Goal: Check status: Check status

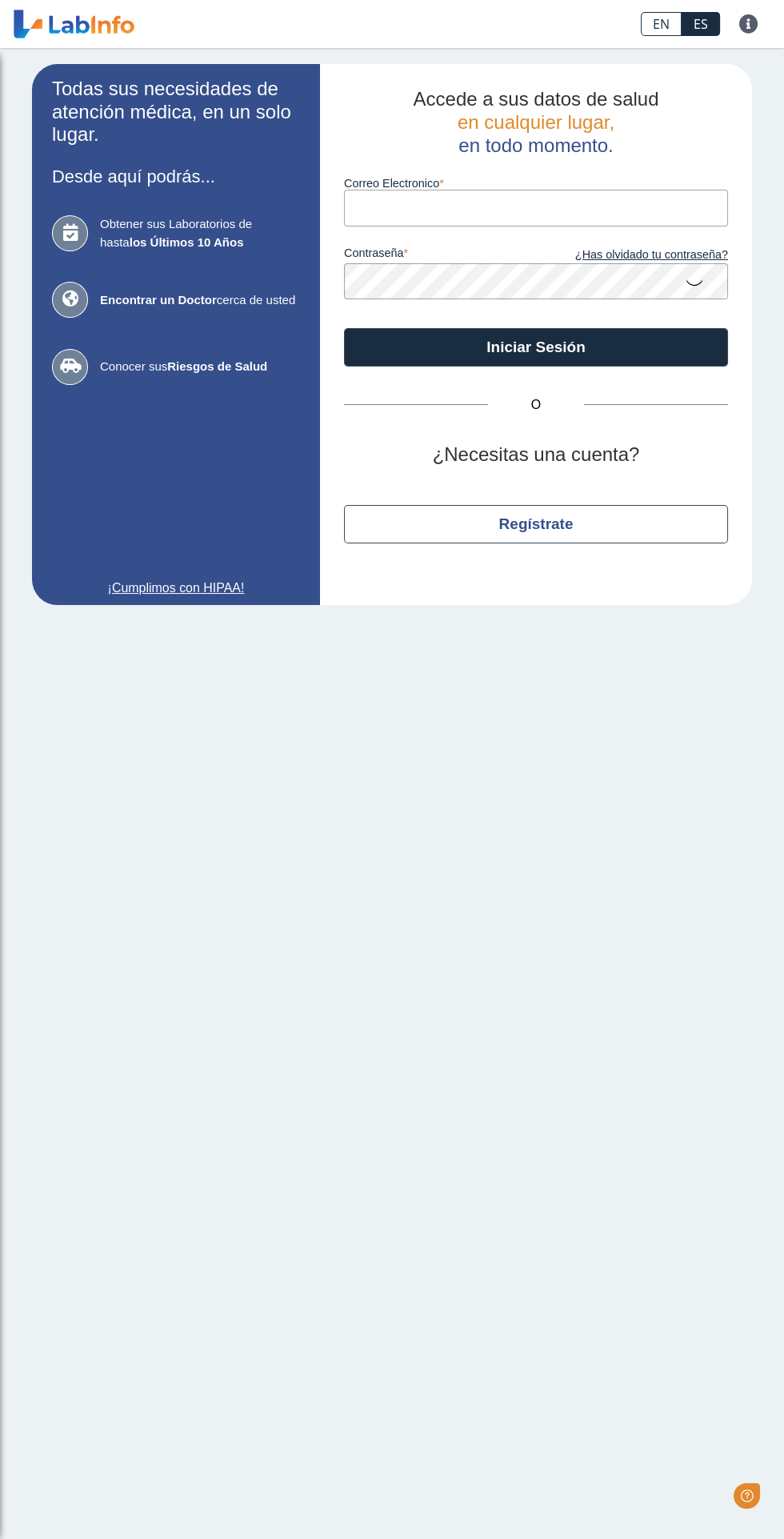
click at [483, 183] on label "Correo Electronico" at bounding box center [536, 183] width 384 height 13
click at [483, 190] on input "Correo Electronico" at bounding box center [536, 207] width 384 height 36
type input "[EMAIL_ADDRESS][DOMAIN_NAME]"
click at [344, 328] on button "Iniciar Sesión" at bounding box center [536, 347] width 384 height 39
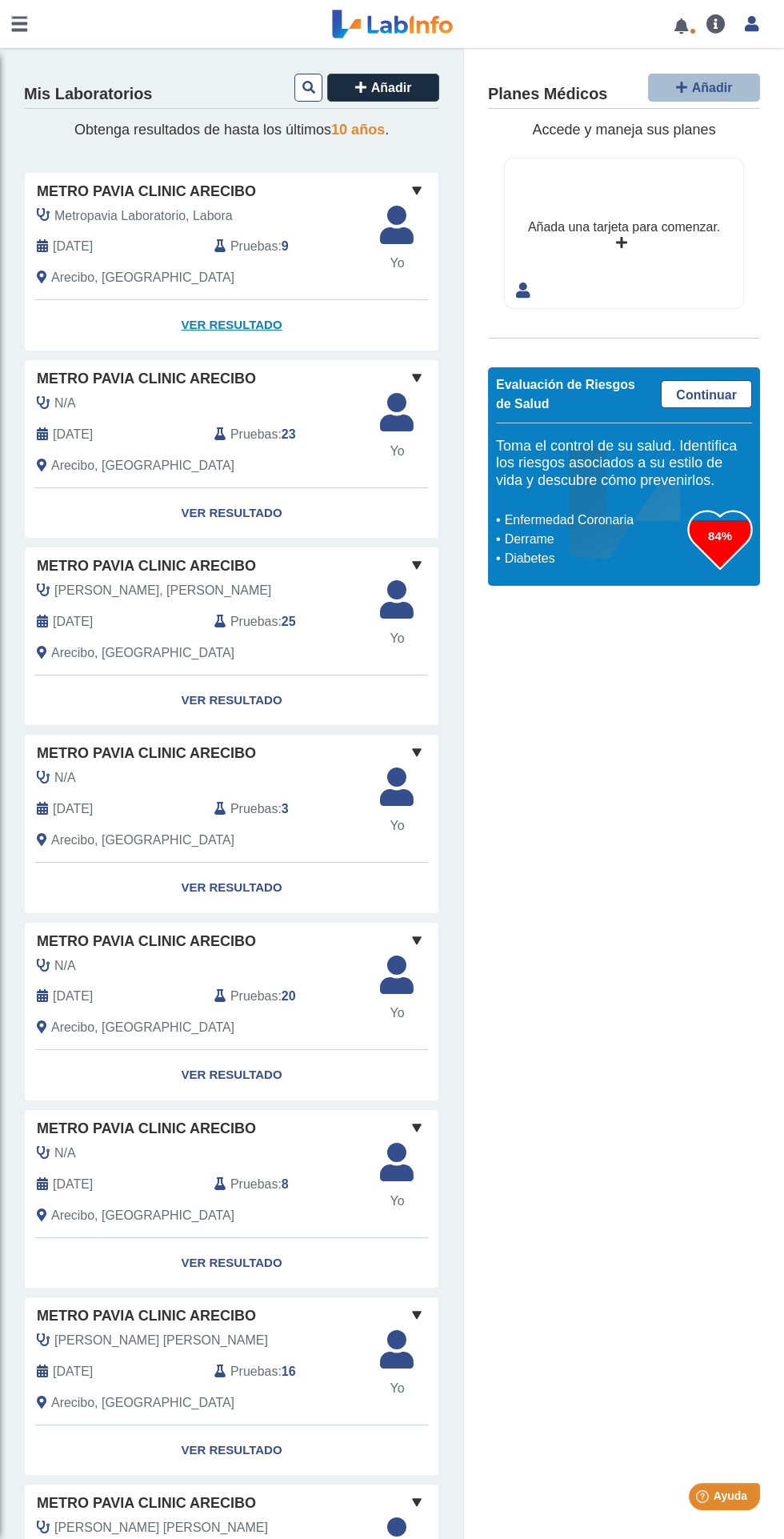
click at [232, 325] on link "Ver Resultado" at bounding box center [232, 325] width 414 height 50
